Goal: Information Seeking & Learning: Learn about a topic

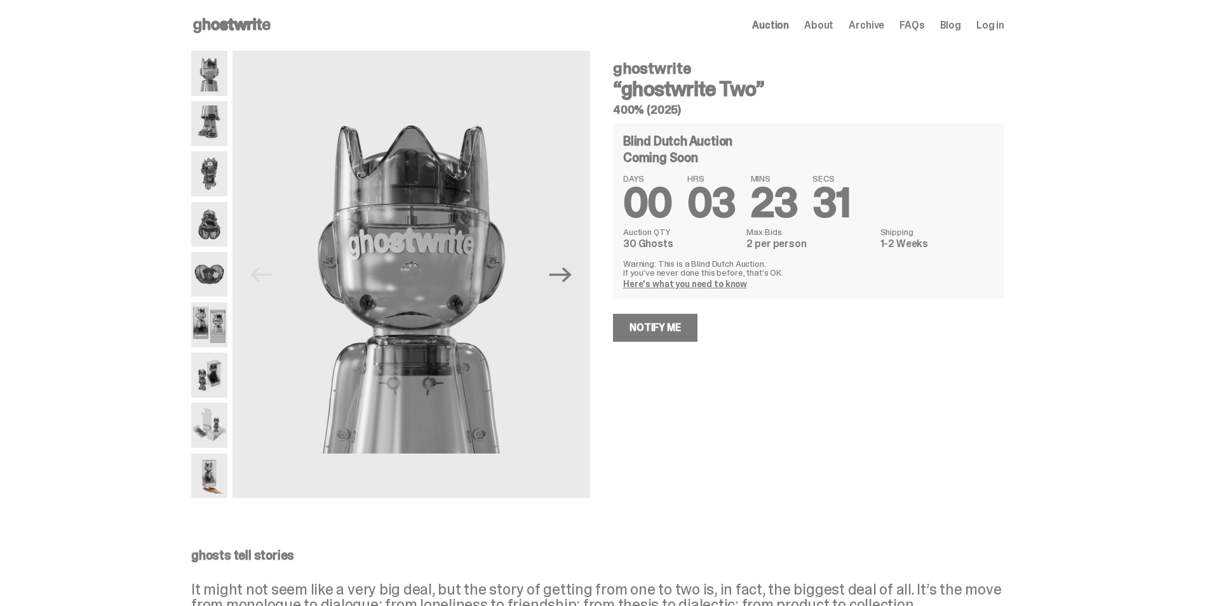
click at [714, 281] on link "Here's what you need to know" at bounding box center [685, 283] width 124 height 11
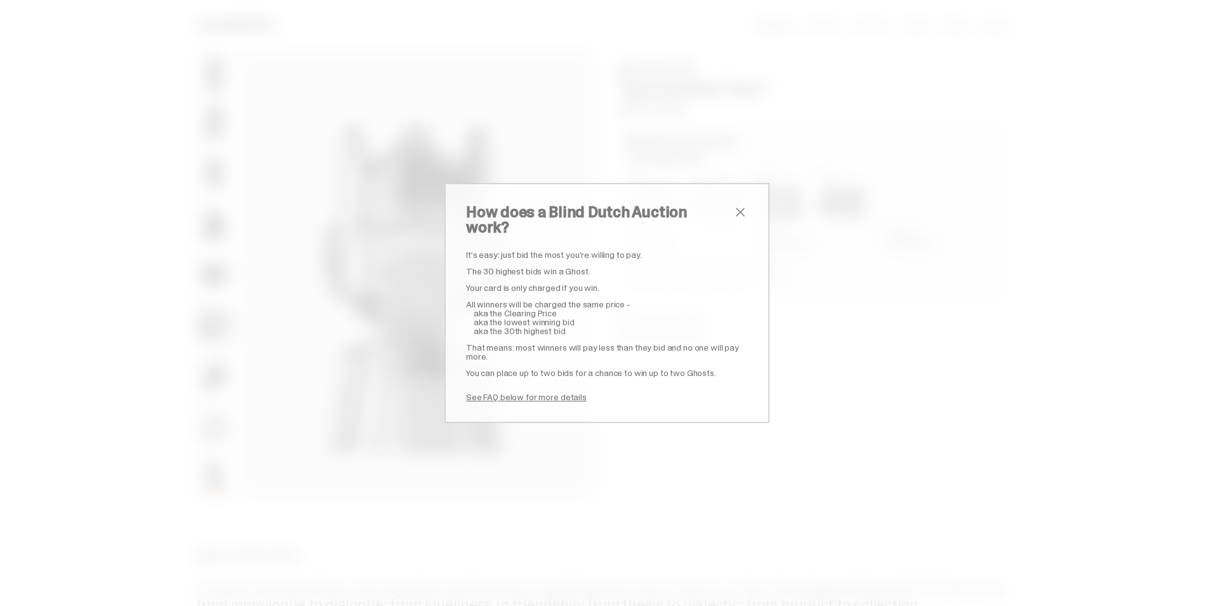
click at [552, 391] on link "See FAQ below for more details" at bounding box center [526, 396] width 121 height 11
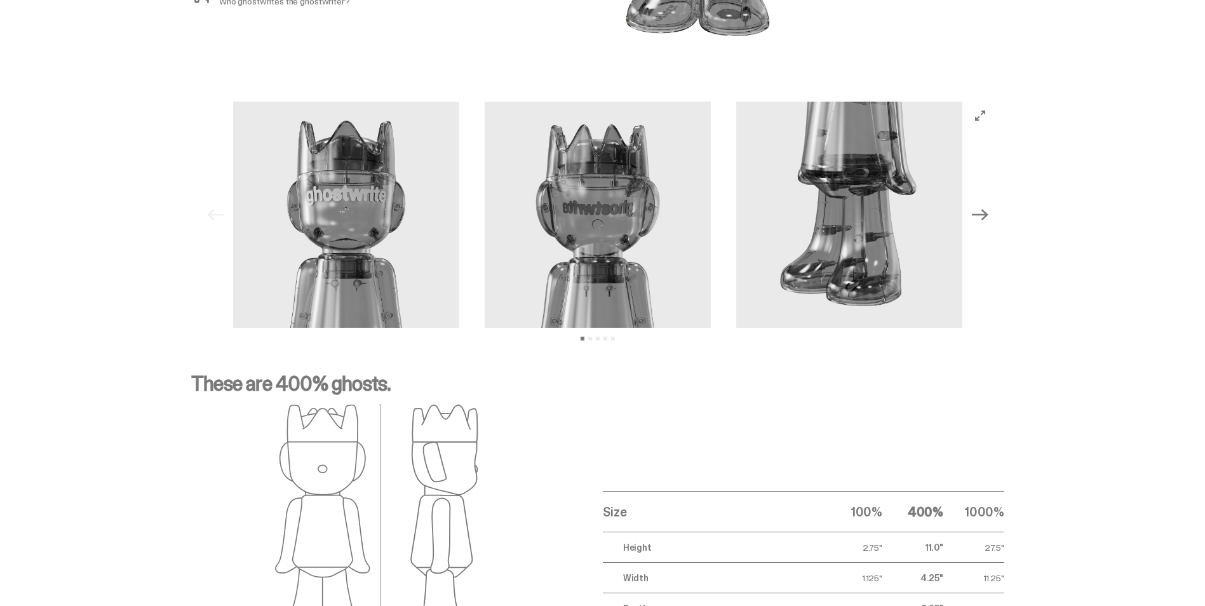
scroll to position [1217, 0]
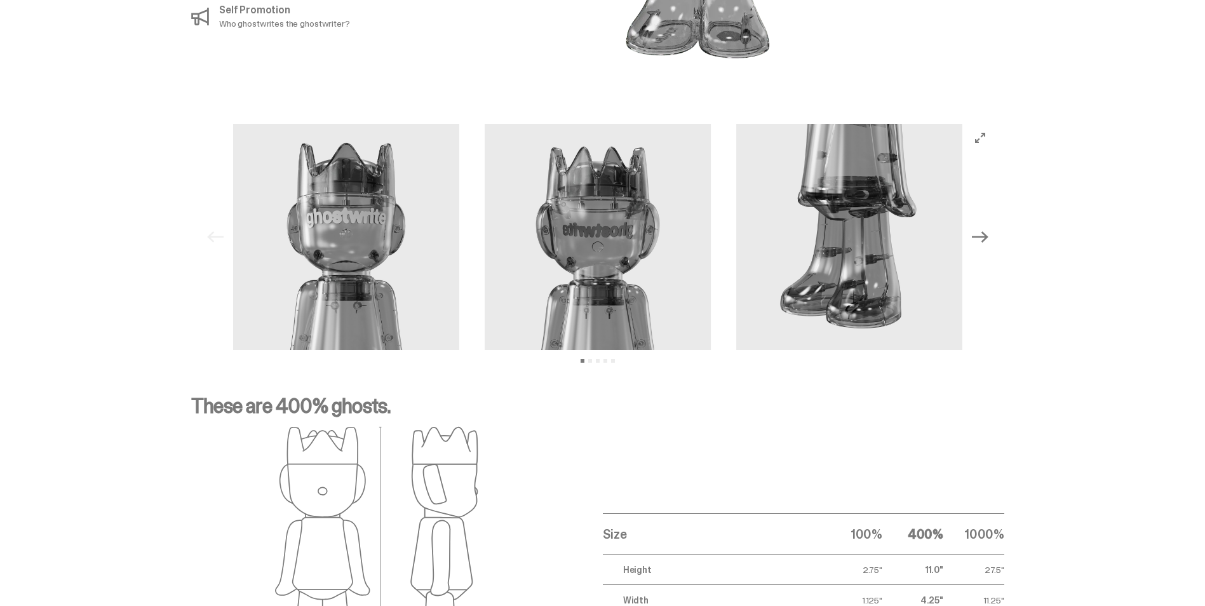
click at [985, 229] on icon "Next" at bounding box center [980, 237] width 17 height 17
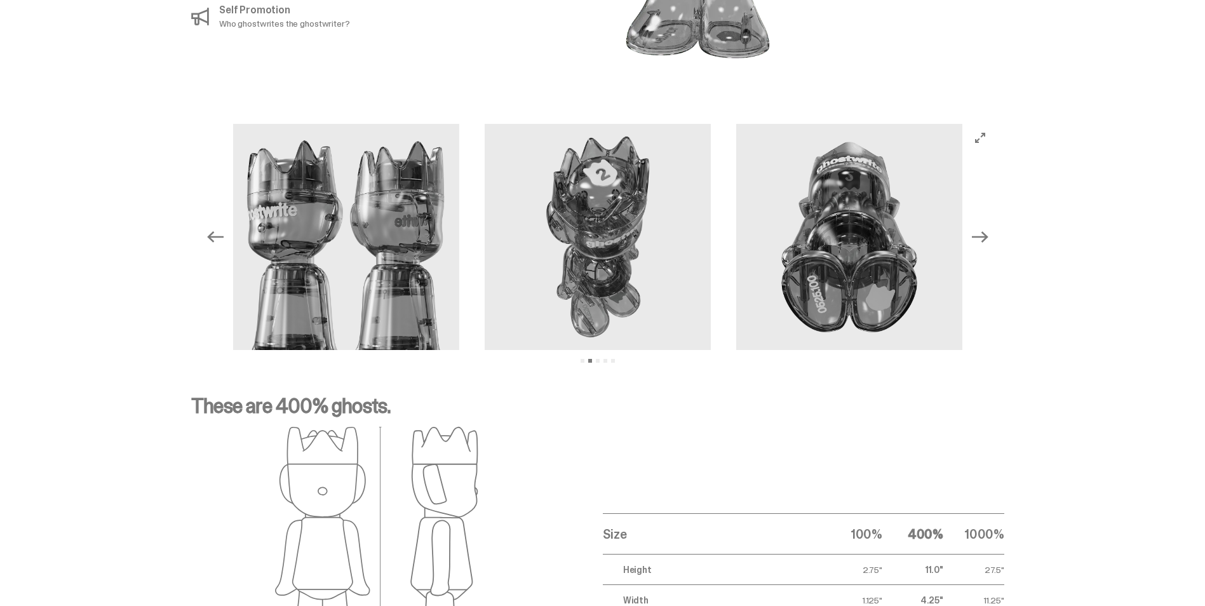
click at [985, 229] on icon "Next" at bounding box center [980, 237] width 17 height 17
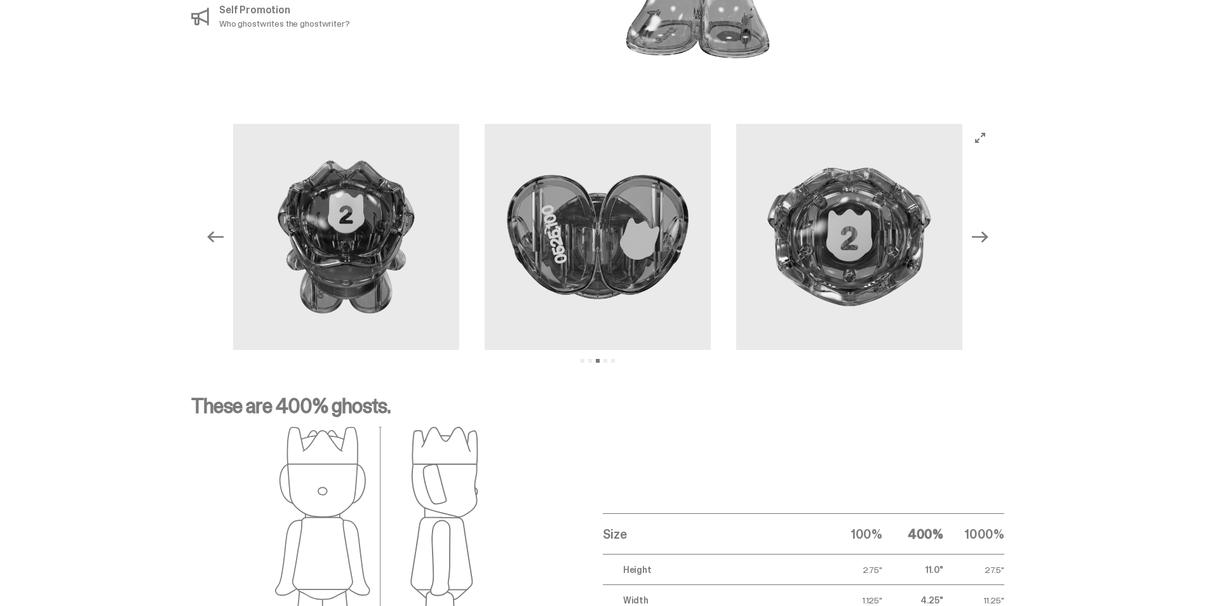
click at [985, 229] on icon "Next" at bounding box center [980, 237] width 17 height 17
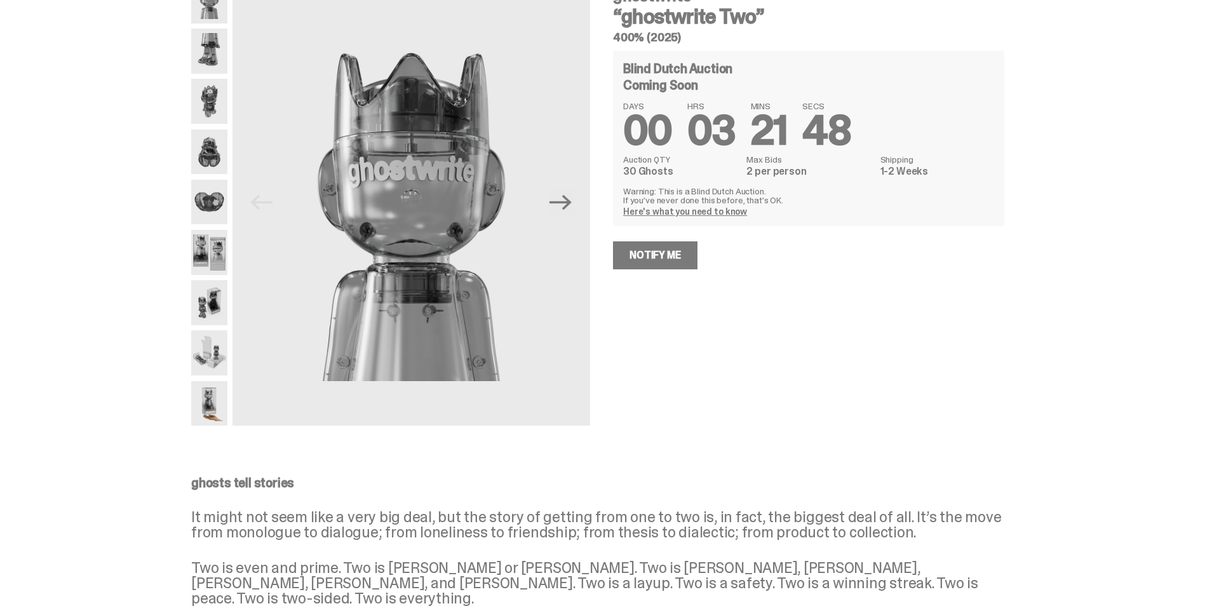
scroll to position [0, 0]
